Goal: Find specific page/section: Find specific page/section

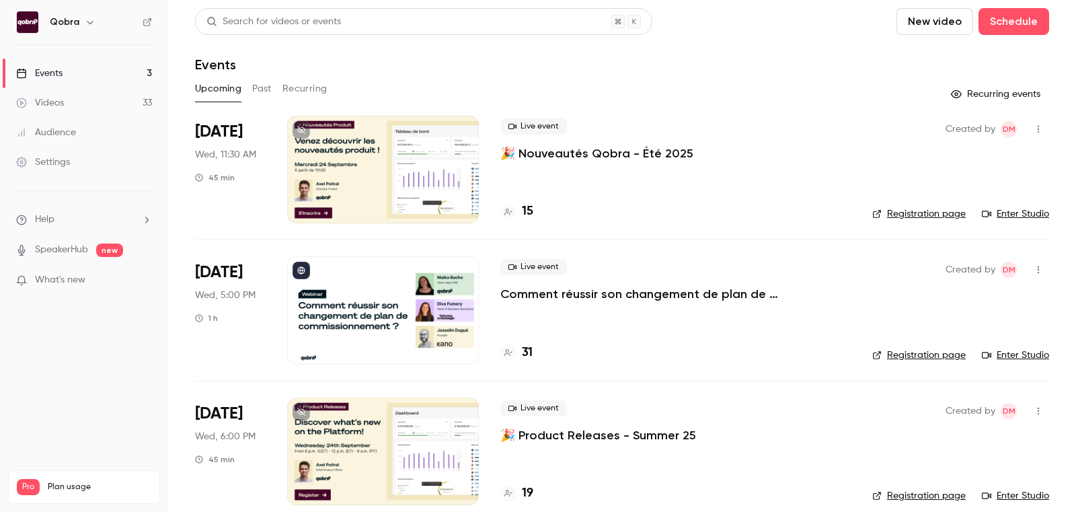
scroll to position [17, 0]
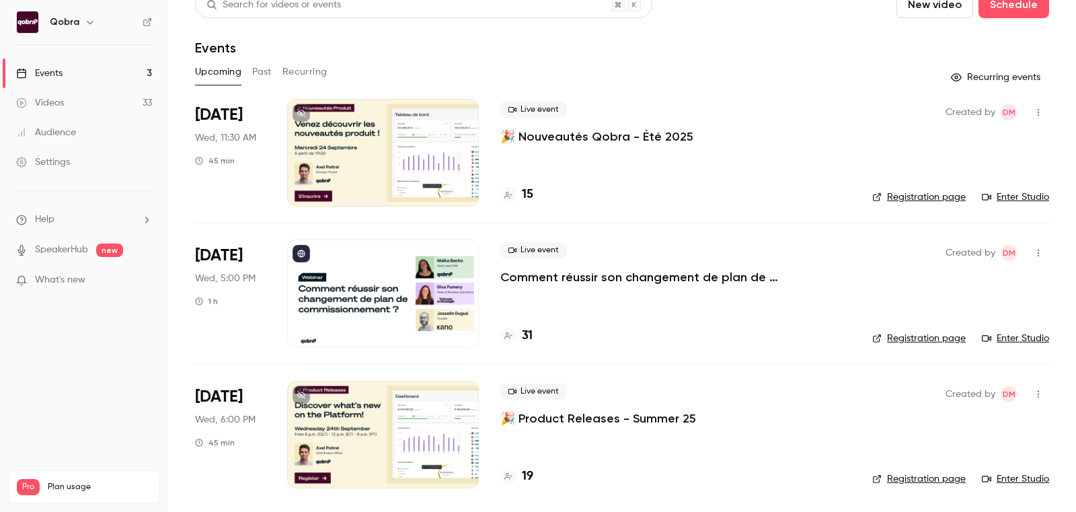
click at [525, 474] on h4 "19" at bounding box center [527, 476] width 11 height 18
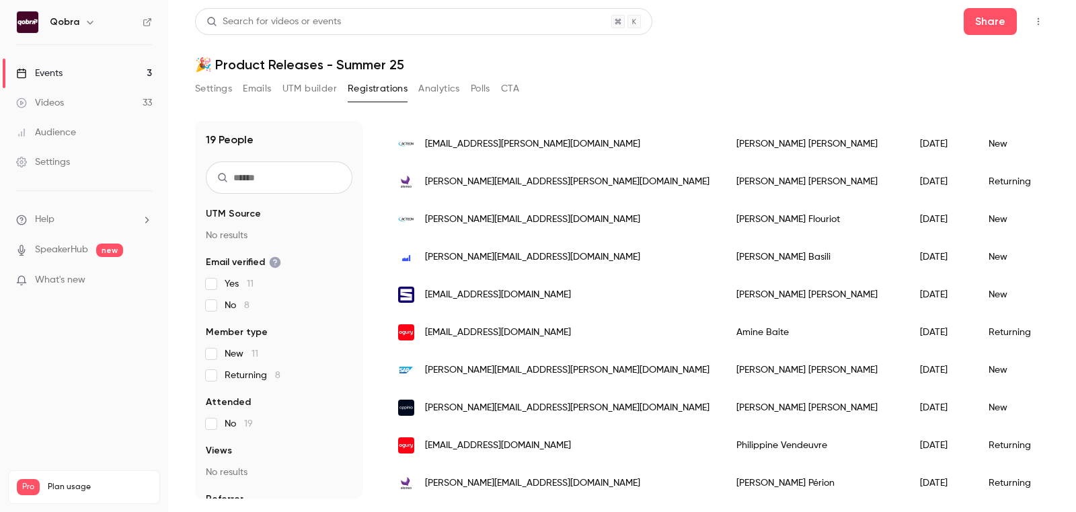
scroll to position [465, 0]
